Goal: Navigation & Orientation: Find specific page/section

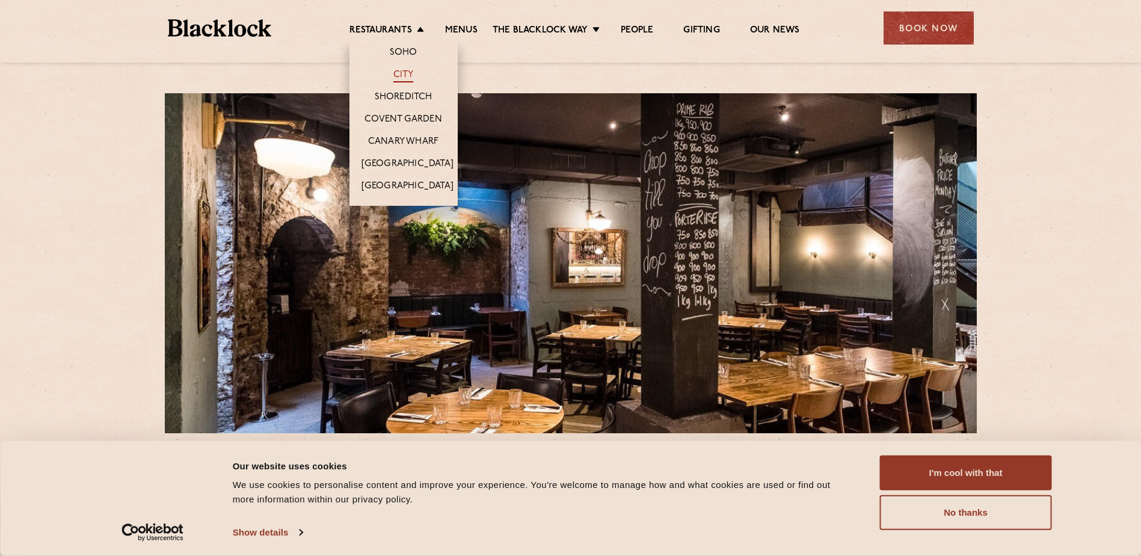
click at [405, 76] on link "City" at bounding box center [403, 75] width 20 height 13
